Goal: Task Accomplishment & Management: Manage account settings

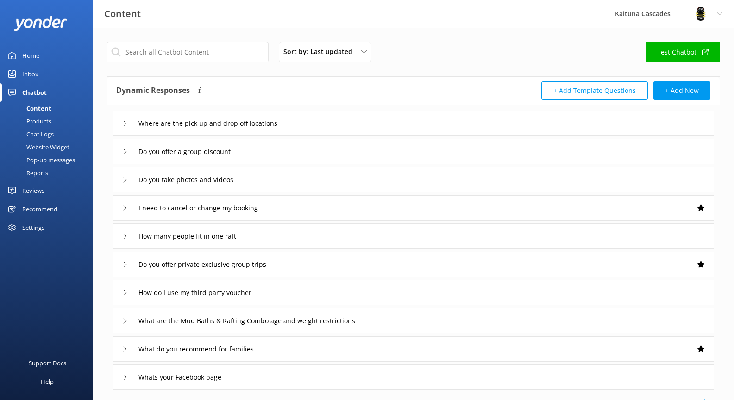
click at [40, 73] on link "Inbox" at bounding box center [46, 74] width 93 height 19
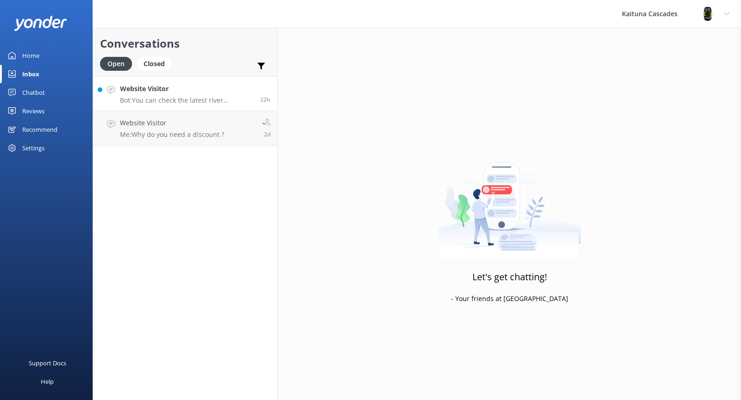
click at [193, 102] on p "Bot: You can check the latest river conditions anytime at [URL][DOMAIN_NAME]." at bounding box center [186, 100] width 133 height 8
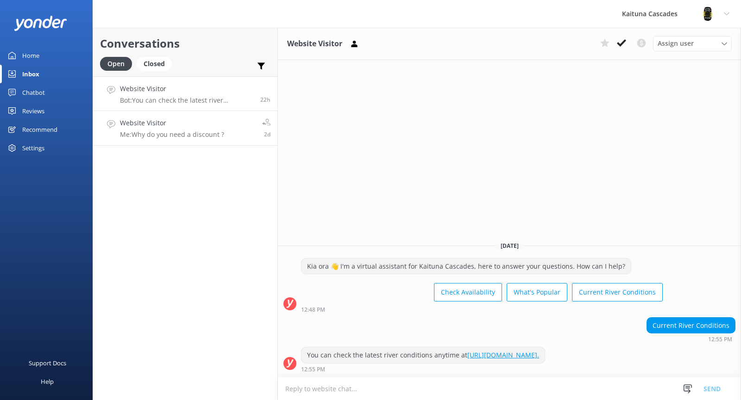
click at [160, 128] on h4 "Website Visitor" at bounding box center [172, 123] width 104 height 10
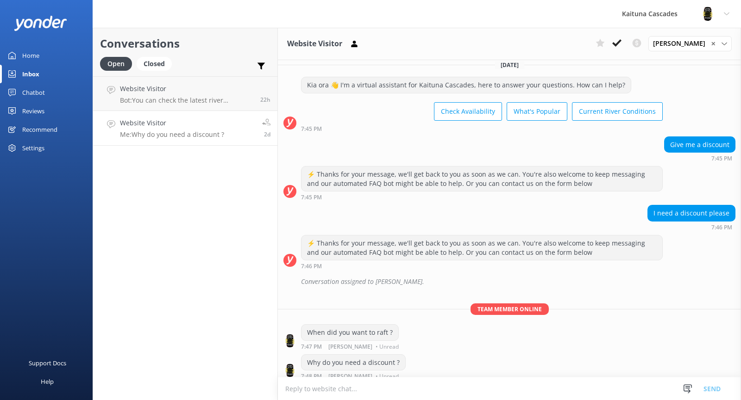
scroll to position [14, 0]
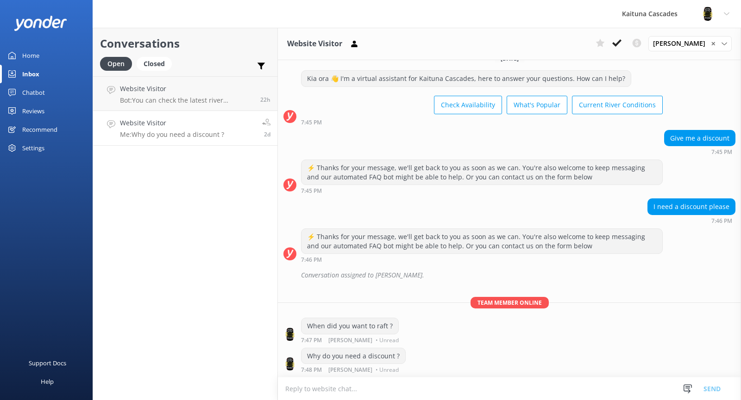
click at [175, 127] on h4 "Website Visitor" at bounding box center [172, 123] width 104 height 10
click at [150, 101] on p "Bot: You can check the latest river conditions anytime at [URL][DOMAIN_NAME]." at bounding box center [186, 100] width 133 height 8
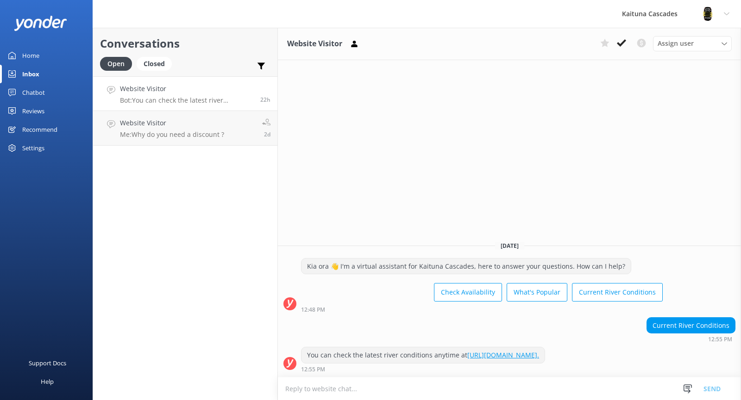
click at [43, 96] on div "Chatbot" at bounding box center [33, 92] width 23 height 19
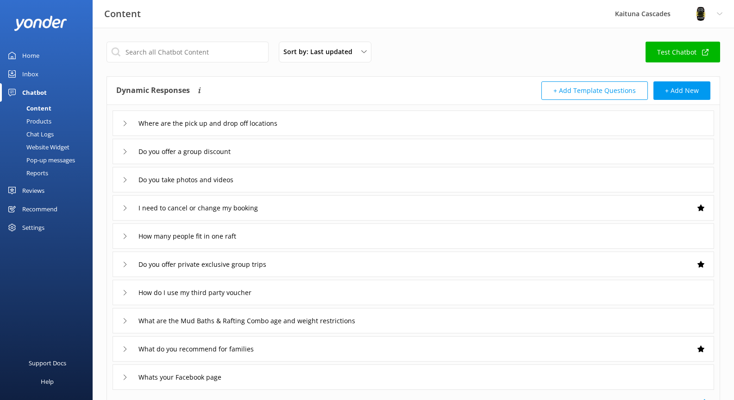
click at [31, 121] on div "Products" at bounding box center [29, 121] width 46 height 13
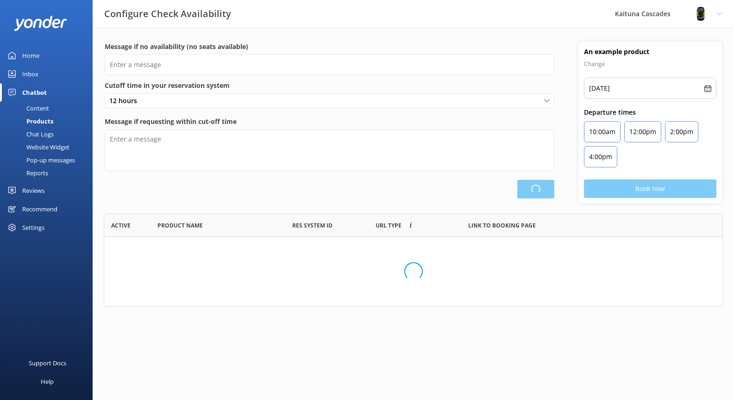
type input "There are no seats available, please check an alternative day"
type textarea "Our online booking system closes {hours} prior to departure. Please contact us …"
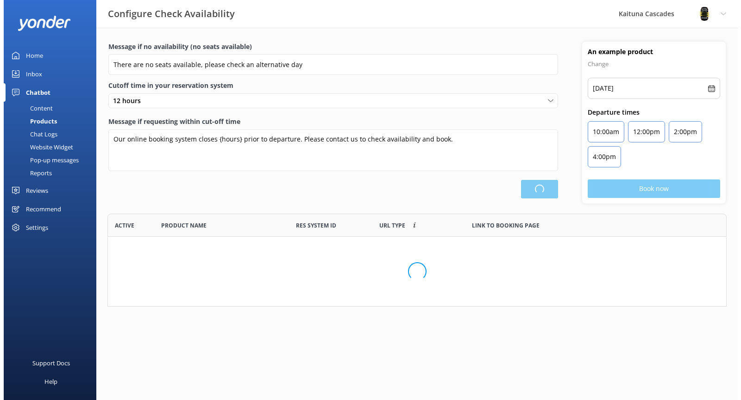
scroll to position [195, 612]
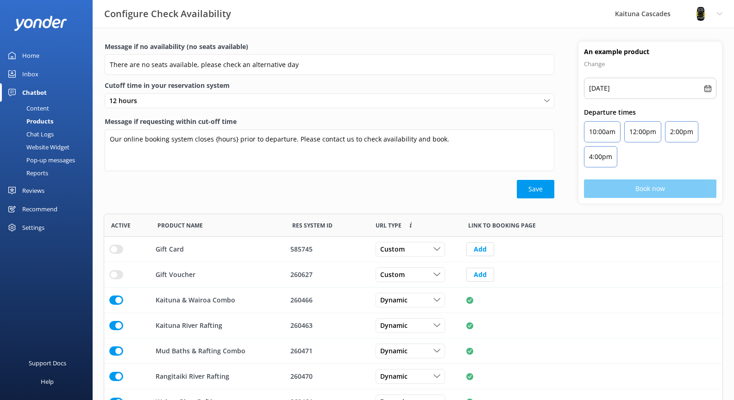
click at [35, 131] on div "Chat Logs" at bounding box center [30, 134] width 48 height 13
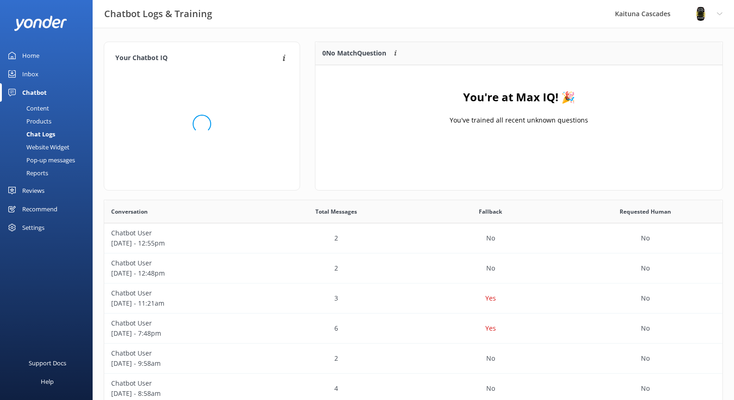
scroll to position [109, 400]
click at [33, 75] on div "Inbox" at bounding box center [30, 74] width 16 height 19
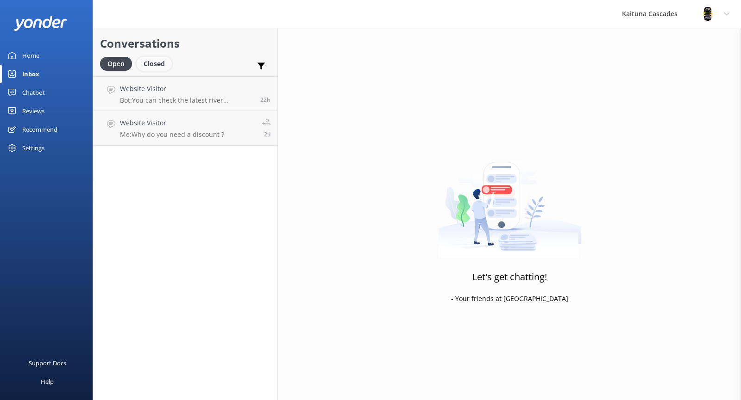
click at [151, 70] on div "Closed" at bounding box center [154, 64] width 35 height 14
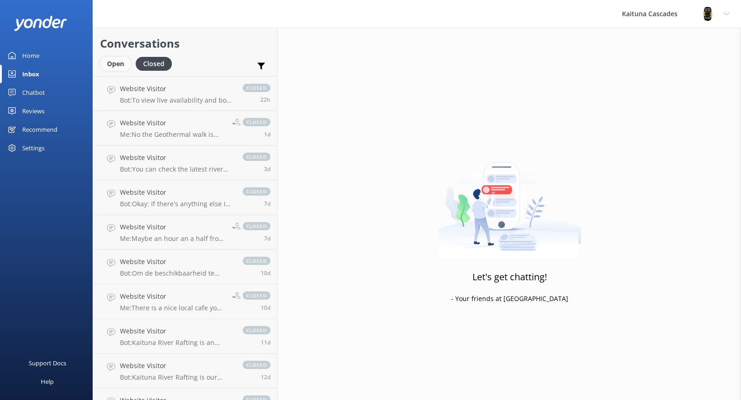
click at [114, 67] on div "Open" at bounding box center [115, 64] width 31 height 14
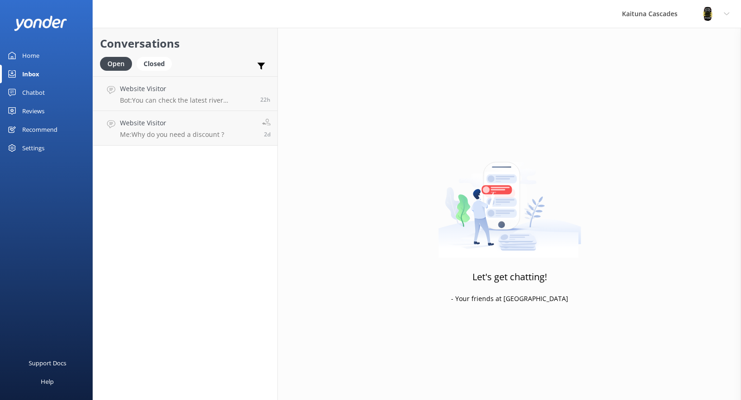
click at [44, 58] on link "Home" at bounding box center [46, 55] width 93 height 19
